Goal: Task Accomplishment & Management: Complete application form

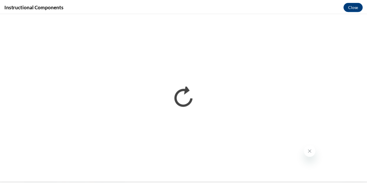
scroll to position [368, 0]
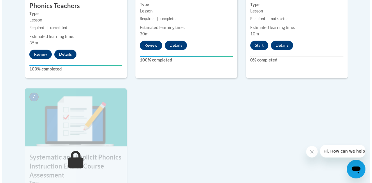
scroll to position [435, 0]
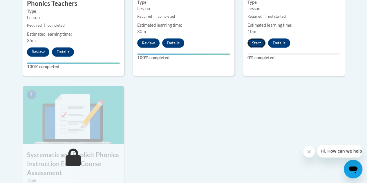
click at [257, 43] on button "Start" at bounding box center [257, 42] width 18 height 9
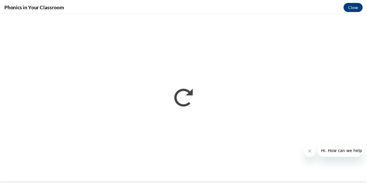
scroll to position [0, 0]
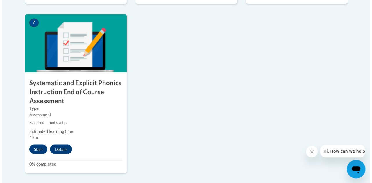
scroll to position [536, 0]
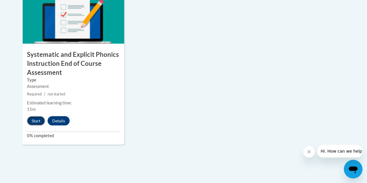
click at [32, 120] on button "Start" at bounding box center [36, 120] width 18 height 9
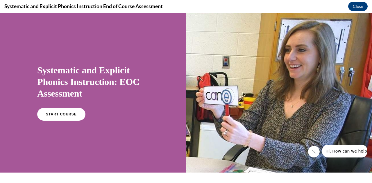
scroll to position [0, 0]
click at [67, 117] on link "START COURSE" at bounding box center [61, 114] width 51 height 13
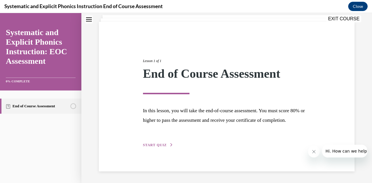
scroll to position [45, 0]
click at [161, 142] on div "Lesson 1 of 1 End of Course Assessment In this lesson, you will take the end-of…" at bounding box center [226, 96] width 176 height 103
click at [160, 148] on div "Lesson 1 of 1 End of Course Assessment In this lesson, you will take the end-of…" at bounding box center [226, 96] width 176 height 103
click at [159, 147] on span "START QUIZ" at bounding box center [155, 145] width 24 height 4
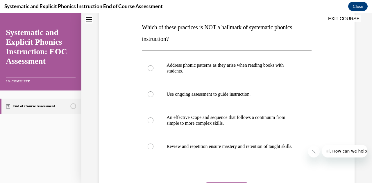
scroll to position [89, 0]
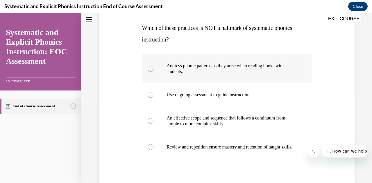
click at [174, 65] on p "Address phonic patterns as they arise when reading books with students." at bounding box center [231, 69] width 130 height 12
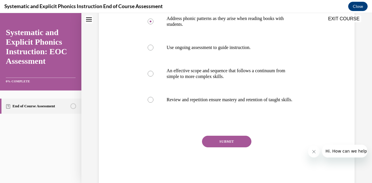
click at [219, 147] on button "SUBMIT" at bounding box center [226, 142] width 49 height 12
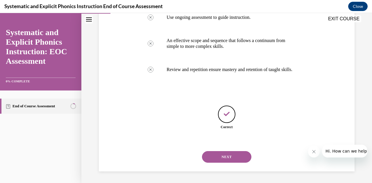
click at [211, 155] on button "NEXT" at bounding box center [226, 157] width 49 height 12
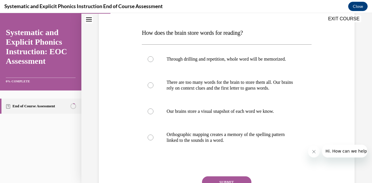
scroll to position [68, 0]
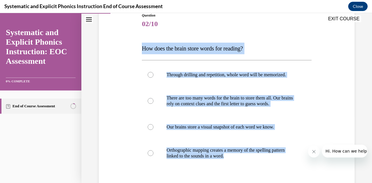
drag, startPoint x: 252, startPoint y: 156, endPoint x: 137, endPoint y: 47, distance: 158.3
click at [137, 47] on div "Question 02/10 How does the brain store words for reading? Through drilling and…" at bounding box center [226, 117] width 258 height 244
copy div "How does the brain store words for reading? Through drilling and repetition, wh…"
click at [195, 153] on p "Orthographic mapping creates a memory of the spelling pattern linked to the sou…" at bounding box center [231, 153] width 130 height 12
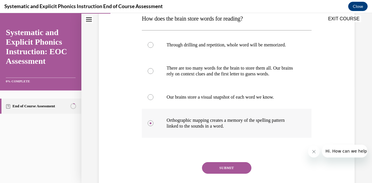
scroll to position [118, 0]
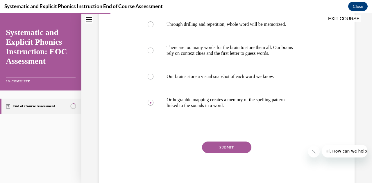
click at [212, 150] on button "SUBMIT" at bounding box center [226, 148] width 49 height 12
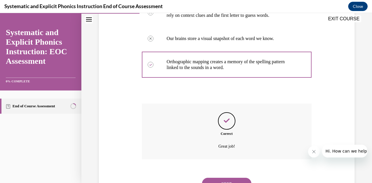
scroll to position [173, 0]
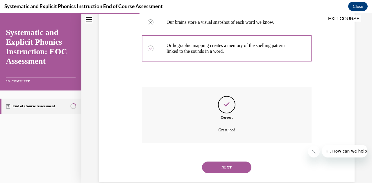
click at [212, 167] on button "NEXT" at bounding box center [226, 168] width 49 height 12
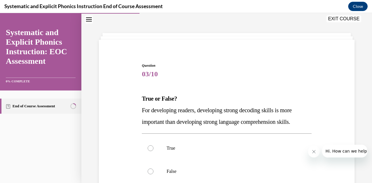
scroll to position [84, 0]
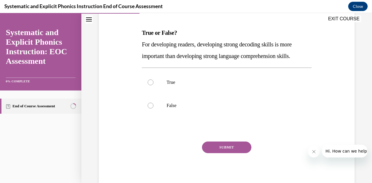
drag, startPoint x: 204, startPoint y: 108, endPoint x: 129, endPoint y: 33, distance: 106.3
drag, startPoint x: 129, startPoint y: 33, endPoint x: 94, endPoint y: 59, distance: 42.9
click at [94, 59] on div "Question 03/10 True or False? For developing readers, developing strong decodin…" at bounding box center [226, 74] width 290 height 253
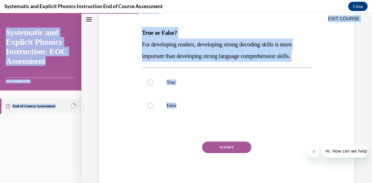
drag, startPoint x: 210, startPoint y: 120, endPoint x: 130, endPoint y: 24, distance: 125.8
click at [130, 24] on div "EXIT COURSE Systematic and Explicit Phonics Instruction: EOC Assessment 0% COMP…" at bounding box center [186, 98] width 372 height 170
copy div "EXIT COURSE Systematic and Explicit Phonics Instruction: EOC Assessment 0% COMP…"
click at [210, 24] on div "EXIT COURSE" at bounding box center [223, 19] width 284 height 13
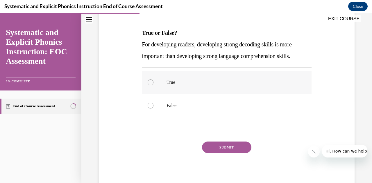
click at [156, 88] on div at bounding box center [226, 82] width 169 height 23
click at [212, 152] on button "SUBMIT" at bounding box center [226, 148] width 49 height 12
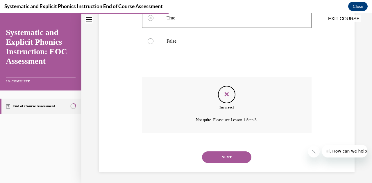
click at [218, 159] on button "NEXT" at bounding box center [226, 158] width 49 height 12
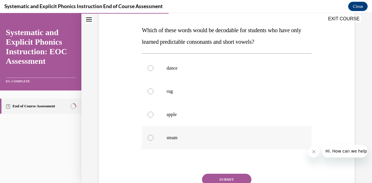
scroll to position [78, 0]
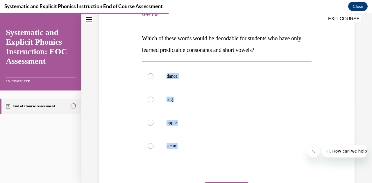
drag, startPoint x: 230, startPoint y: 163, endPoint x: 132, endPoint y: 57, distance: 144.4
click at [132, 57] on div "Question 04/10 Which of these words would be decodable for students who have on…" at bounding box center [226, 107] width 258 height 244
click at [119, 69] on div "Question 04/10 Which of these words would be decodable for students who have on…" at bounding box center [226, 107] width 258 height 244
drag, startPoint x: 188, startPoint y: 170, endPoint x: 139, endPoint y: 57, distance: 122.1
click at [139, 57] on div "Question 04/10 Which of these words would be decodable for students who have on…" at bounding box center [226, 107] width 258 height 244
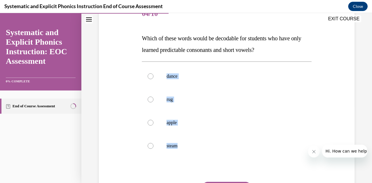
click at [118, 100] on div "Question 04/10 Which of these words would be decodable for students who have on…" at bounding box center [226, 107] width 258 height 244
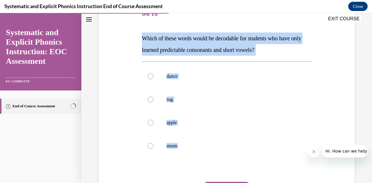
drag, startPoint x: 179, startPoint y: 161, endPoint x: 154, endPoint y: 35, distance: 128.4
click at [135, 29] on div "Question 04/10 Which of these words would be decodable for students who have on…" at bounding box center [226, 107] width 258 height 244
copy div "Which of these words would be decodable for students who have only learned pred…"
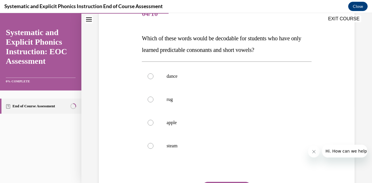
click at [181, 20] on div "EXIT COURSE" at bounding box center [223, 19] width 284 height 13
click at [170, 103] on div at bounding box center [226, 99] width 169 height 23
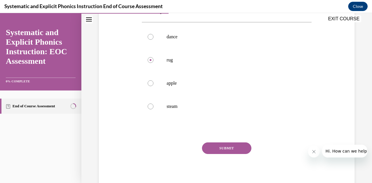
click at [219, 147] on button "SUBMIT" at bounding box center [226, 149] width 49 height 12
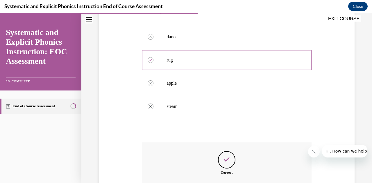
scroll to position [183, 0]
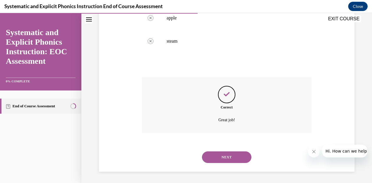
click at [221, 154] on button "NEXT" at bounding box center [226, 158] width 49 height 12
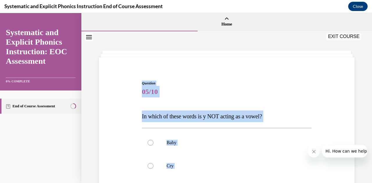
scroll to position [0, 0]
drag, startPoint x: 165, startPoint y: 147, endPoint x: 135, endPoint y: 107, distance: 51.0
click at [135, 107] on div "Question 05/10 In which of these words is y NOT acting as a vowel? Baby Cry Sta…" at bounding box center [226, 179] width 258 height 233
copy div "In which of these words is y NOT acting as a vowel? Baby Cry Stay Yodel"
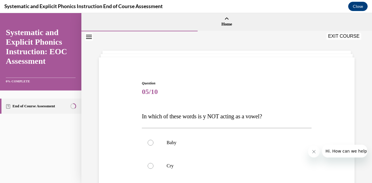
click at [177, 65] on div "Question 05/10 In which of these words is y NOT acting as a vowel? Baby Cry Sta…" at bounding box center [226, 179] width 258 height 233
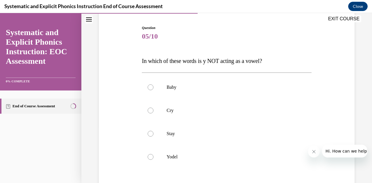
scroll to position [59, 0]
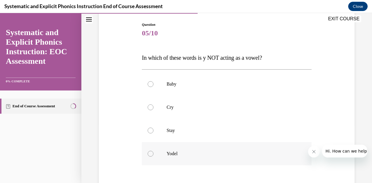
click at [182, 148] on div at bounding box center [226, 153] width 169 height 23
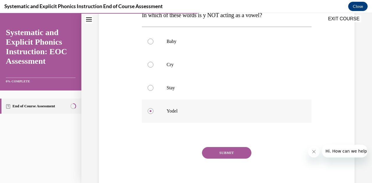
scroll to position [105, 0]
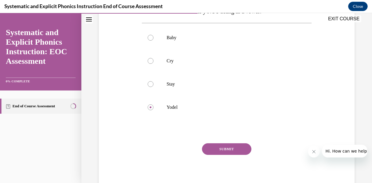
click at [211, 148] on button "SUBMIT" at bounding box center [226, 149] width 49 height 12
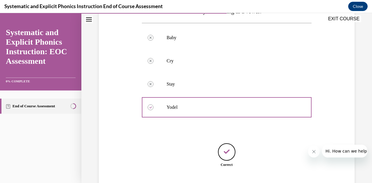
scroll to position [143, 0]
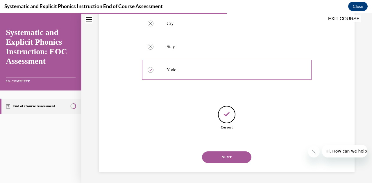
click at [218, 155] on button "NEXT" at bounding box center [226, 158] width 49 height 12
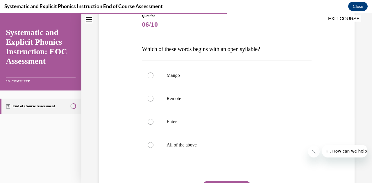
scroll to position [67, 0]
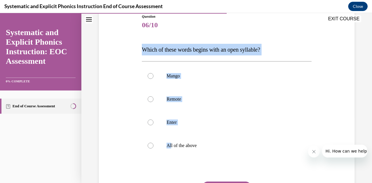
drag, startPoint x: 170, startPoint y: 157, endPoint x: 134, endPoint y: 45, distance: 117.7
click at [134, 45] on div "Question 06/10 Which of these words begins with an open syllable? Mango Remote …" at bounding box center [226, 113] width 258 height 233
click at [105, 134] on div "Question 06/10 Which of these words begins with an open syllable? Mango Remote …" at bounding box center [226, 113] width 258 height 233
drag, startPoint x: 203, startPoint y: 167, endPoint x: 125, endPoint y: 54, distance: 137.9
click at [125, 54] on div "Question 06/10 Which of these words begins with an open syllable? Mango Remote …" at bounding box center [226, 113] width 258 height 233
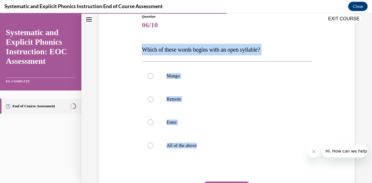
copy div "Which of these words begins with an open syllable? Mango Remote Enter All of th…"
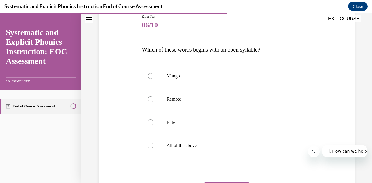
click at [177, 19] on div "EXIT COURSE" at bounding box center [223, 19] width 284 height 13
click at [176, 102] on p "Remote" at bounding box center [231, 99] width 130 height 6
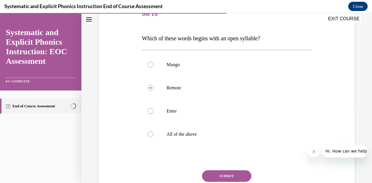
click at [217, 173] on button "SUBMIT" at bounding box center [226, 176] width 49 height 12
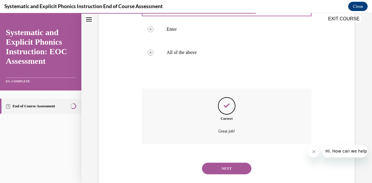
click at [219, 171] on button "NEXT" at bounding box center [226, 169] width 49 height 12
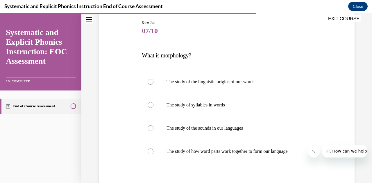
scroll to position [63, 0]
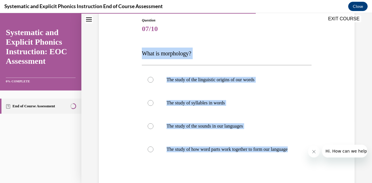
drag, startPoint x: 189, startPoint y: 171, endPoint x: 126, endPoint y: 46, distance: 139.5
click at [126, 46] on div "Question 07/10 What is morphology? The study of the linguistic origins of our w…" at bounding box center [226, 116] width 258 height 233
copy div "What is morphology? The study of the linguistic origins of our words The study …"
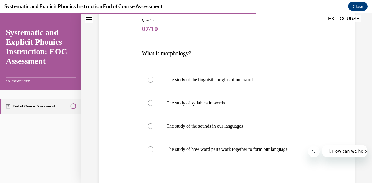
click at [182, 28] on span "07/10" at bounding box center [226, 29] width 169 height 12
click at [179, 150] on p "The study of how word parts work together to form our language" at bounding box center [231, 150] width 130 height 6
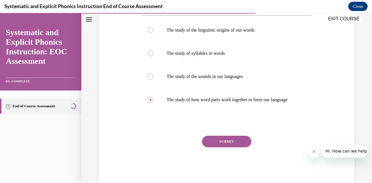
click at [210, 147] on button "SUBMIT" at bounding box center [226, 142] width 49 height 12
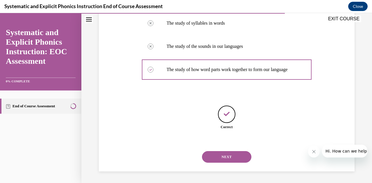
scroll to position [148, 0]
click at [222, 159] on button "NEXT" at bounding box center [226, 157] width 49 height 12
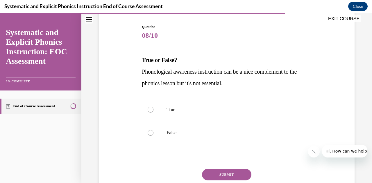
scroll to position [56, 0]
click at [175, 133] on p "False" at bounding box center [231, 133] width 130 height 6
click at [218, 177] on button "SUBMIT" at bounding box center [226, 175] width 49 height 12
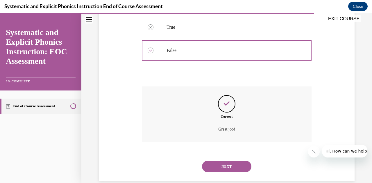
click at [221, 169] on button "NEXT" at bounding box center [226, 167] width 49 height 12
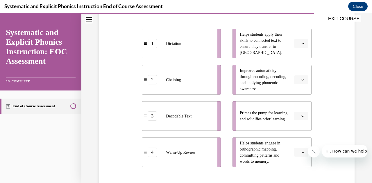
scroll to position [122, 0]
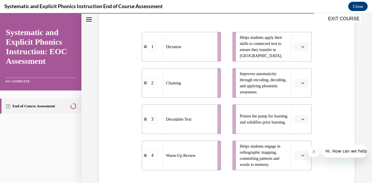
click at [296, 156] on button "button" at bounding box center [301, 155] width 14 height 9
click at [297, 110] on div "1" at bounding box center [296, 108] width 14 height 12
click at [300, 84] on span "button" at bounding box center [302, 83] width 4 height 4
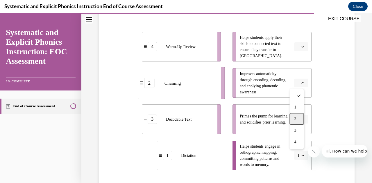
click at [296, 122] on div "2" at bounding box center [296, 119] width 14 height 12
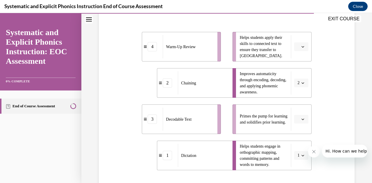
click at [301, 45] on icon "button" at bounding box center [302, 46] width 3 height 3
click at [296, 95] on span "3" at bounding box center [295, 94] width 2 height 5
click at [301, 119] on icon "button" at bounding box center [302, 119] width 3 height 1
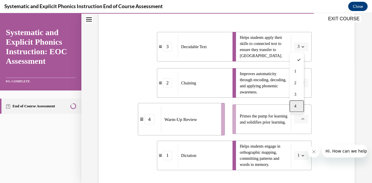
click at [298, 108] on div "4" at bounding box center [296, 106] width 14 height 12
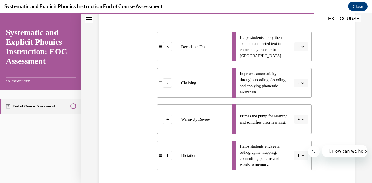
scroll to position [175, 0]
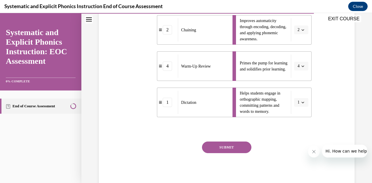
click at [228, 149] on button "SUBMIT" at bounding box center [226, 148] width 49 height 12
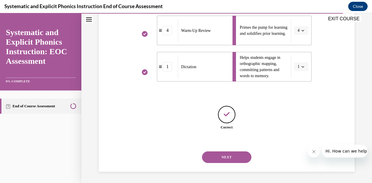
click at [225, 158] on button "NEXT" at bounding box center [226, 158] width 49 height 12
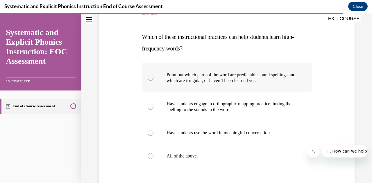
scroll to position [80, 0]
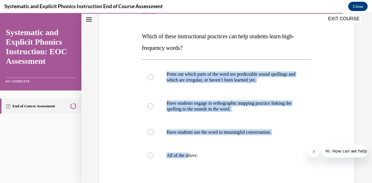
drag, startPoint x: 187, startPoint y: 168, endPoint x: 127, endPoint y: 69, distance: 116.3
click at [127, 69] on div "Question 10/10 Which of these instructional practices can help students learn h…" at bounding box center [226, 111] width 258 height 256
click at [113, 96] on div "Question 10/10 Which of these instructional practices can help students learn h…" at bounding box center [226, 111] width 258 height 256
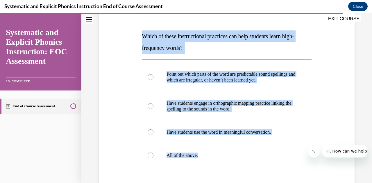
drag, startPoint x: 226, startPoint y: 168, endPoint x: 120, endPoint y: 35, distance: 170.4
click at [120, 35] on div "Question 10/10 Which of these instructional practices can help students learn h…" at bounding box center [226, 111] width 258 height 256
copy div "Which of these instructional practices can help students learn high-frequency w…"
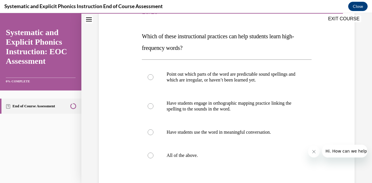
click at [174, 22] on div "EXIT COURSE" at bounding box center [223, 19] width 284 height 13
click at [161, 157] on div at bounding box center [226, 155] width 169 height 23
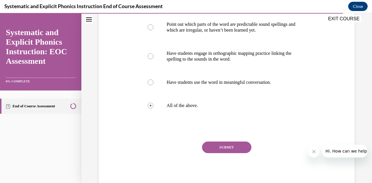
click at [213, 143] on button "SUBMIT" at bounding box center [226, 148] width 49 height 12
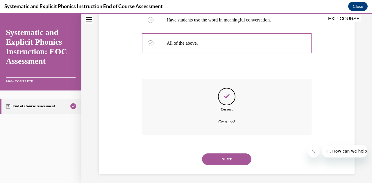
scroll to position [194, 0]
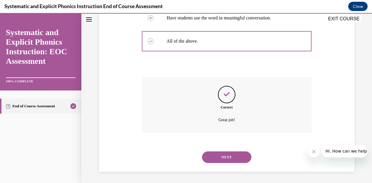
click at [218, 156] on button "NEXT" at bounding box center [226, 158] width 49 height 12
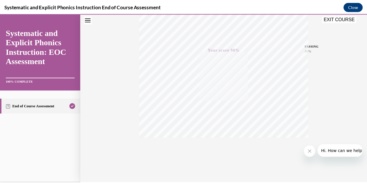
scroll to position [127, 0]
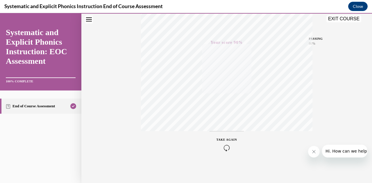
click at [345, 20] on button "EXIT COURSE" at bounding box center [343, 18] width 35 height 7
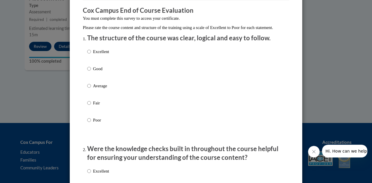
scroll to position [48, 0]
click at [100, 55] on p "Excellent" at bounding box center [101, 51] width 16 height 6
click at [91, 55] on input "Excellent" at bounding box center [89, 51] width 4 height 6
radio input "true"
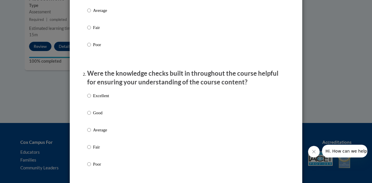
scroll to position [124, 0]
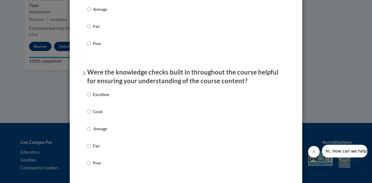
click at [102, 98] on p "Excellent" at bounding box center [101, 94] width 16 height 6
click at [91, 98] on input "Excellent" at bounding box center [89, 94] width 4 height 6
radio input "true"
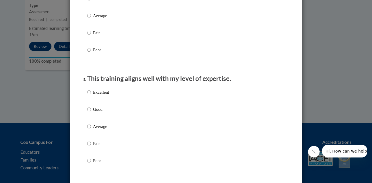
scroll to position [241, 0]
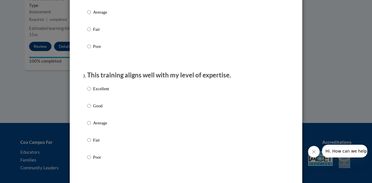
click at [101, 92] on p "Excellent" at bounding box center [101, 89] width 16 height 6
click at [91, 92] on input "Excellent" at bounding box center [89, 89] width 4 height 6
radio input "true"
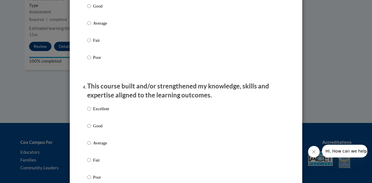
scroll to position [341, 0]
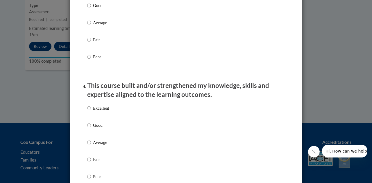
click at [100, 111] on p "Excellent" at bounding box center [101, 108] width 16 height 6
click at [91, 111] on input "Excellent" at bounding box center [89, 108] width 4 height 6
radio input "true"
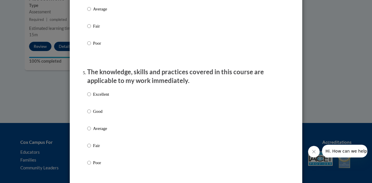
scroll to position [475, 0]
click at [100, 97] on p "Excellent" at bounding box center [101, 94] width 16 height 6
click at [91, 97] on input "Excellent" at bounding box center [89, 94] width 4 height 6
radio input "true"
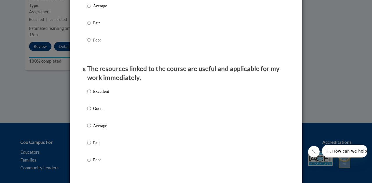
scroll to position [598, 0]
click at [102, 94] on p "Excellent" at bounding box center [101, 91] width 16 height 6
click at [91, 94] on input "Excellent" at bounding box center [89, 91] width 4 height 6
radio input "true"
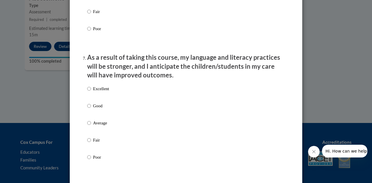
click at [100, 92] on p "Excellent" at bounding box center [101, 89] width 16 height 6
click at [91, 92] on input "Excellent" at bounding box center [89, 89] width 4 height 6
radio input "true"
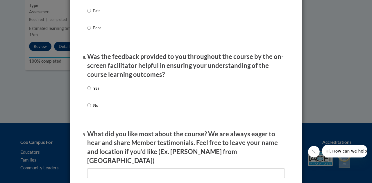
scroll to position [858, 0]
click at [93, 90] on p "Yes" at bounding box center [96, 88] width 6 height 6
click at [91, 90] on input "Yes" at bounding box center [89, 88] width 4 height 6
radio input "true"
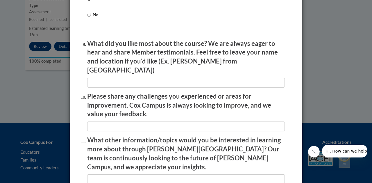
scroll to position [1024, 0]
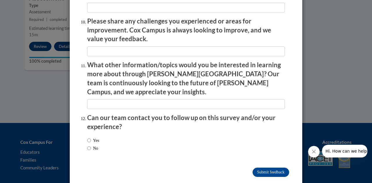
click at [91, 145] on label "No" at bounding box center [92, 148] width 11 height 6
click at [91, 145] on input "No" at bounding box center [89, 148] width 4 height 6
radio input "true"
click at [266, 168] on input "Submit feedback" at bounding box center [270, 172] width 37 height 9
